Goal: Transaction & Acquisition: Purchase product/service

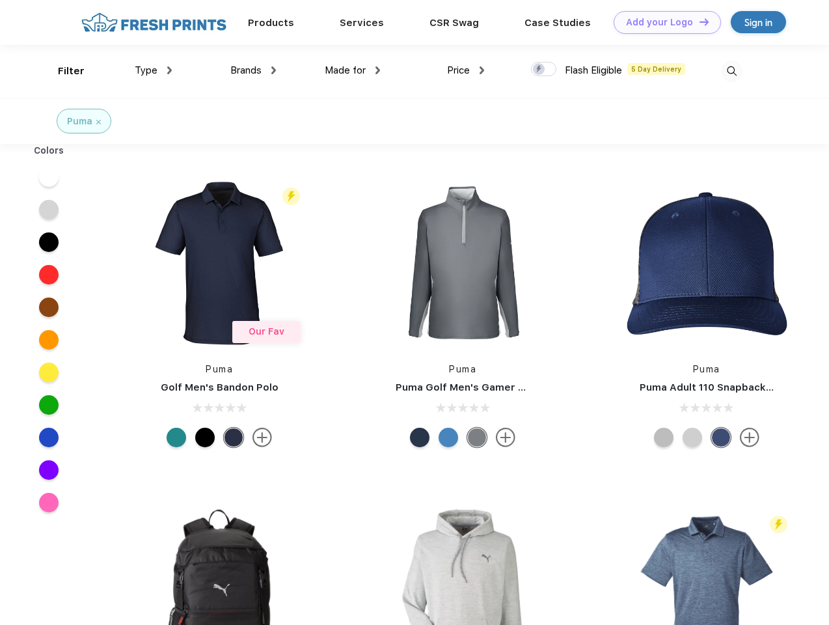
click at [663, 22] on link "Add your Logo Design Tool" at bounding box center [667, 22] width 107 height 23
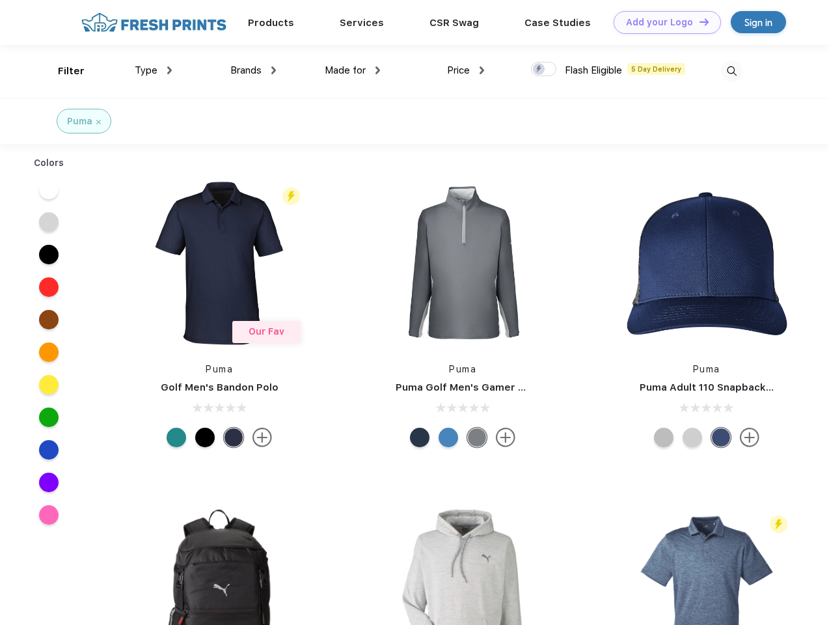
click at [0, 0] on div "Design Tool" at bounding box center [0, 0] width 0 height 0
click at [698, 21] on link "Add your Logo Design Tool" at bounding box center [667, 22] width 107 height 23
click at [62, 71] on div "Filter" at bounding box center [71, 71] width 27 height 15
click at [154, 70] on span "Type" at bounding box center [146, 70] width 23 height 12
click at [253, 70] on span "Brands" at bounding box center [245, 70] width 31 height 12
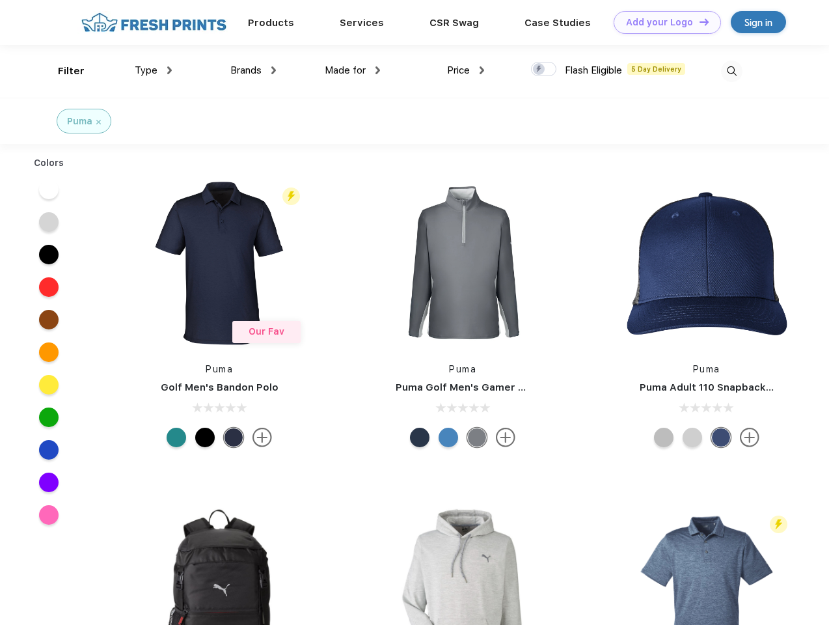
click at [353, 70] on span "Made for" at bounding box center [345, 70] width 41 height 12
click at [466, 70] on span "Price" at bounding box center [458, 70] width 23 height 12
click at [544, 70] on div at bounding box center [543, 69] width 25 height 14
click at [540, 70] on input "checkbox" at bounding box center [535, 65] width 8 height 8
click at [732, 71] on img at bounding box center [731, 71] width 21 height 21
